Goal: Task Accomplishment & Management: Manage account settings

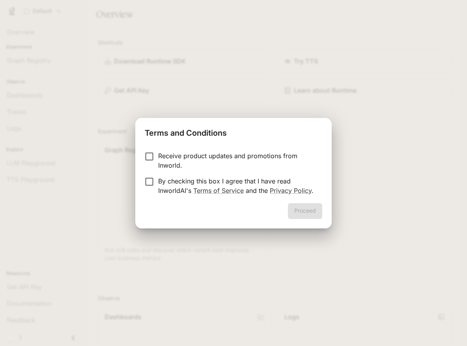
click at [171, 179] on p "By checking this box I agree that I have read InworldAI's Terms of Service and …" at bounding box center [237, 185] width 158 height 19
click at [309, 214] on button "Proceed" at bounding box center [305, 211] width 34 height 16
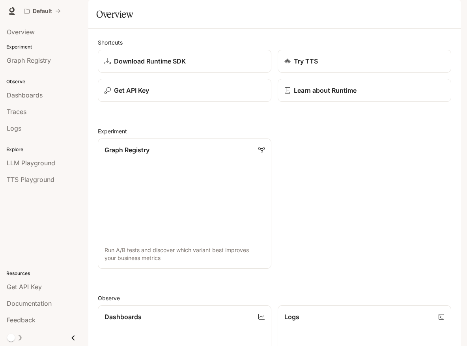
click at [451, 15] on div "button" at bounding box center [449, 11] width 11 height 11
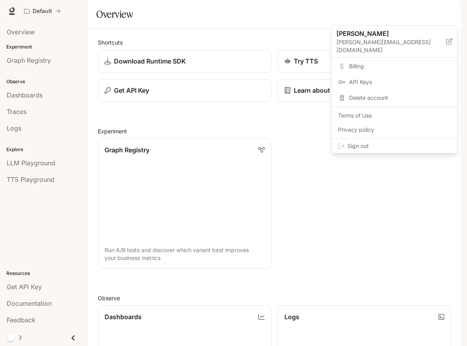
click at [374, 142] on span "Sign out" at bounding box center [398, 146] width 103 height 8
